Goal: Task Accomplishment & Management: Use online tool/utility

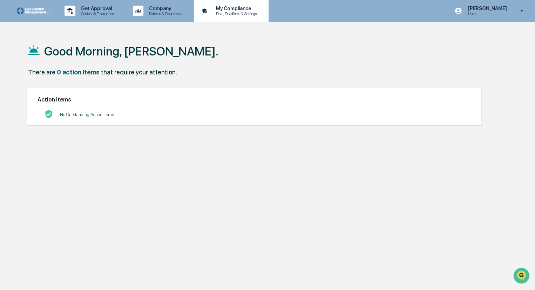
click at [243, 19] on div "My Compliance Data, Deadlines & Settings" at bounding box center [231, 11] width 68 height 22
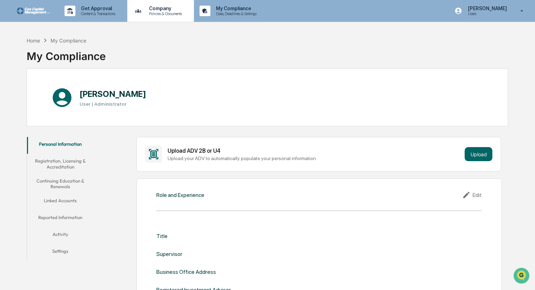
click at [164, 9] on p "Company" at bounding box center [165, 9] width 42 height 6
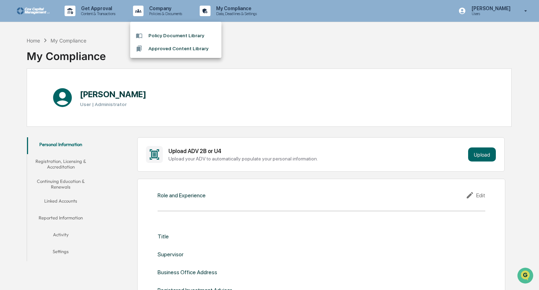
click at [103, 10] on div at bounding box center [269, 145] width 539 height 290
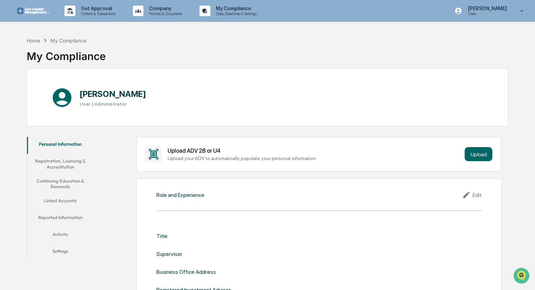
click at [103, 10] on p "Get Approval" at bounding box center [97, 9] width 44 height 6
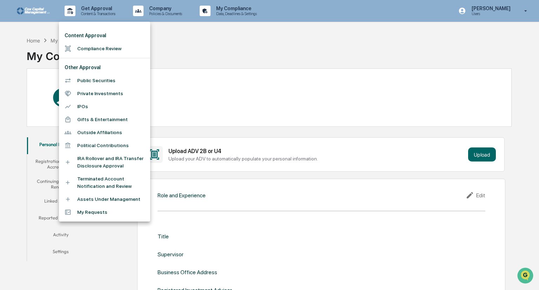
click at [523, 12] on div at bounding box center [269, 145] width 539 height 290
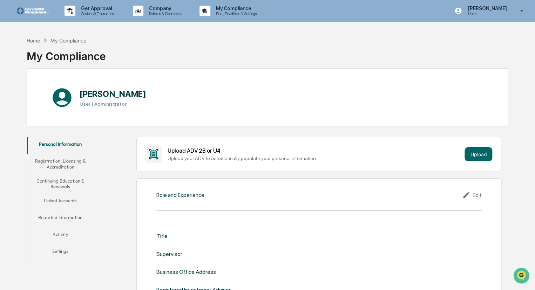
click at [523, 12] on icon at bounding box center [522, 11] width 12 height 7
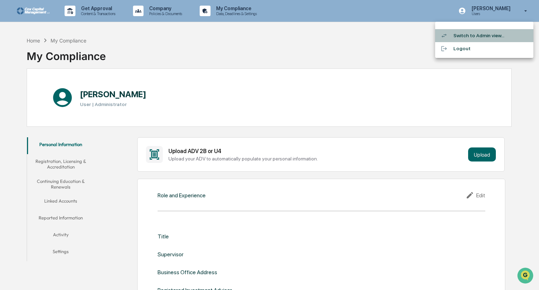
click at [501, 36] on li "Switch to Admin view..." at bounding box center [484, 35] width 98 height 13
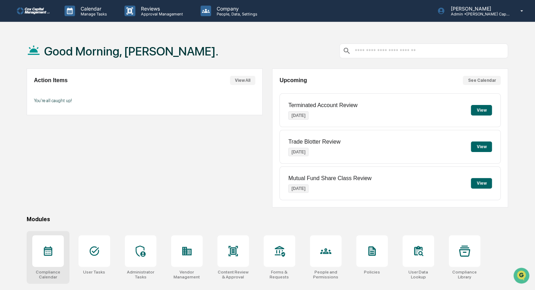
click at [48, 245] on icon at bounding box center [47, 250] width 11 height 11
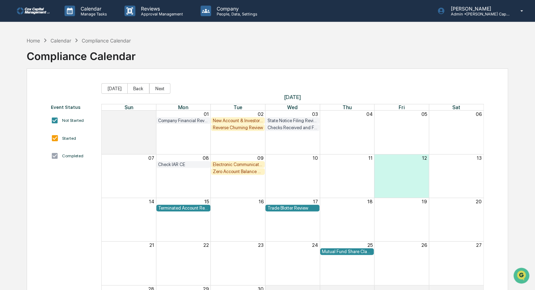
click at [239, 171] on div "Zero Account Balance Review" at bounding box center [238, 171] width 51 height 5
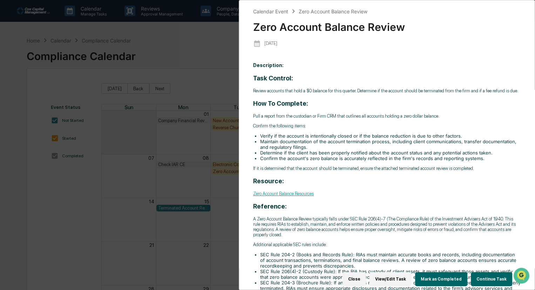
click at [117, 218] on div "Calendar Event Zero Account Balance Review Zero Account Balance Review [DATE] D…" at bounding box center [267, 145] width 535 height 290
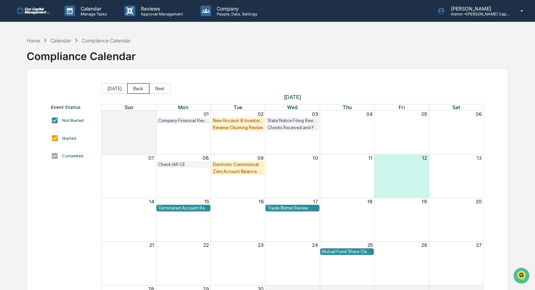
click at [138, 87] on button "Back" at bounding box center [138, 88] width 22 height 11
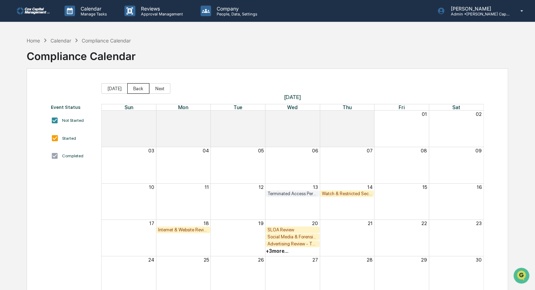
click at [138, 87] on button "Back" at bounding box center [138, 88] width 22 height 11
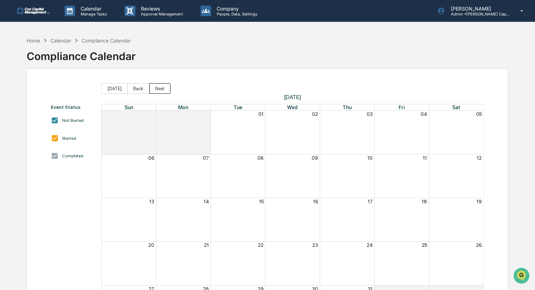
click at [156, 90] on button "Next" at bounding box center [159, 88] width 21 height 11
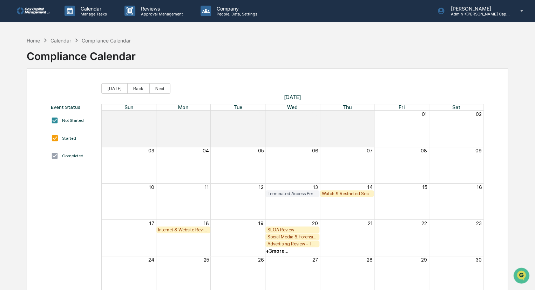
click at [345, 191] on div "Watch & Restricted Securities List" at bounding box center [347, 193] width 51 height 5
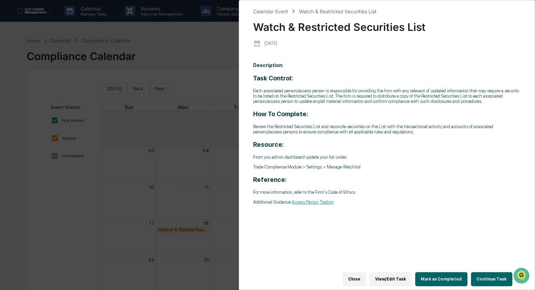
click at [491, 280] on button "Continue Task" at bounding box center [491, 279] width 41 height 14
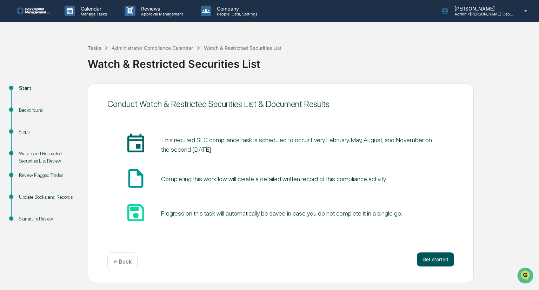
click at [436, 259] on button "Get started" at bounding box center [435, 259] width 37 height 14
